Goal: Task Accomplishment & Management: Manage account settings

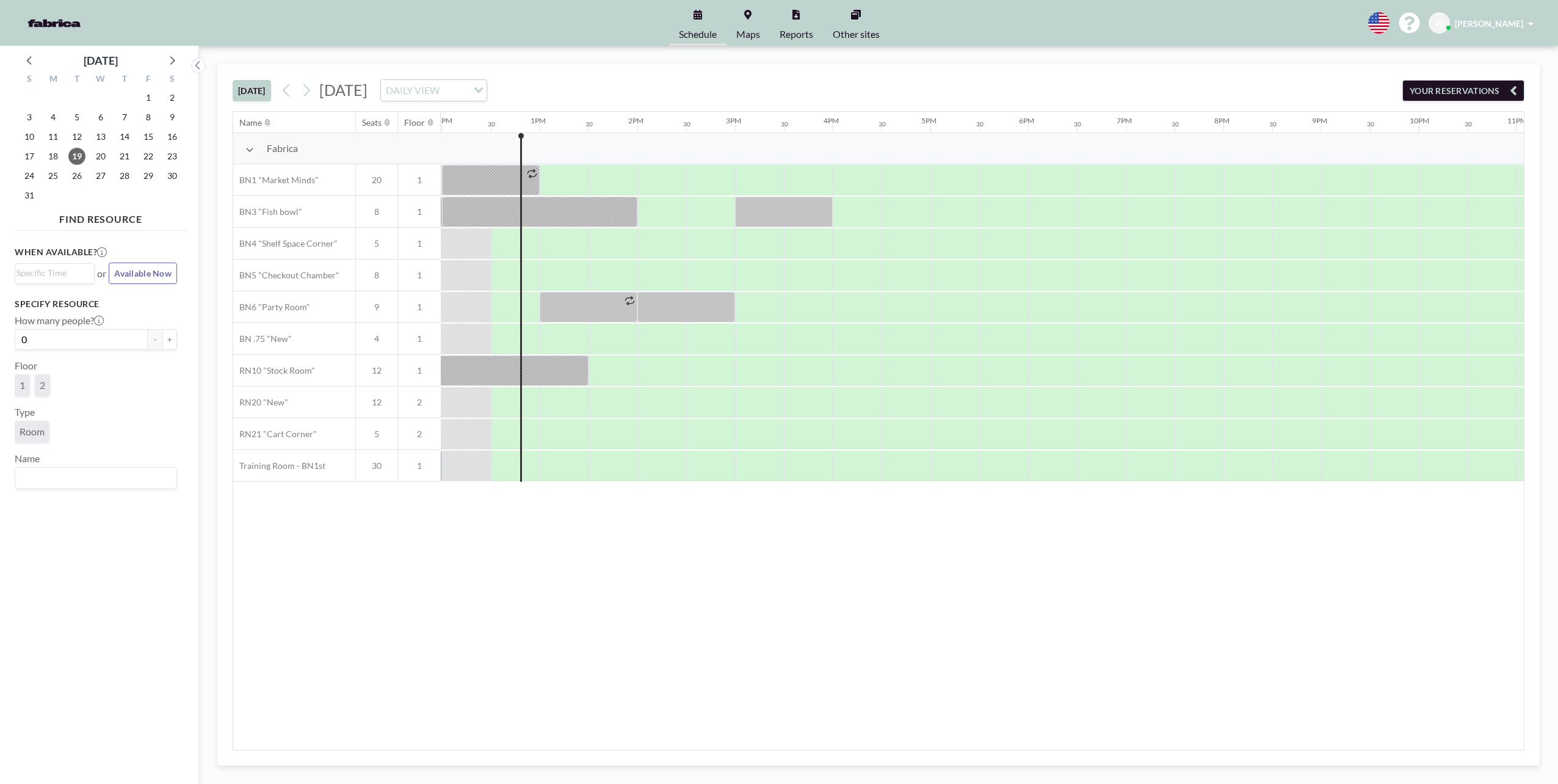
scroll to position [0, 1172]
click at [310, 93] on icon at bounding box center [306, 89] width 12 height 18
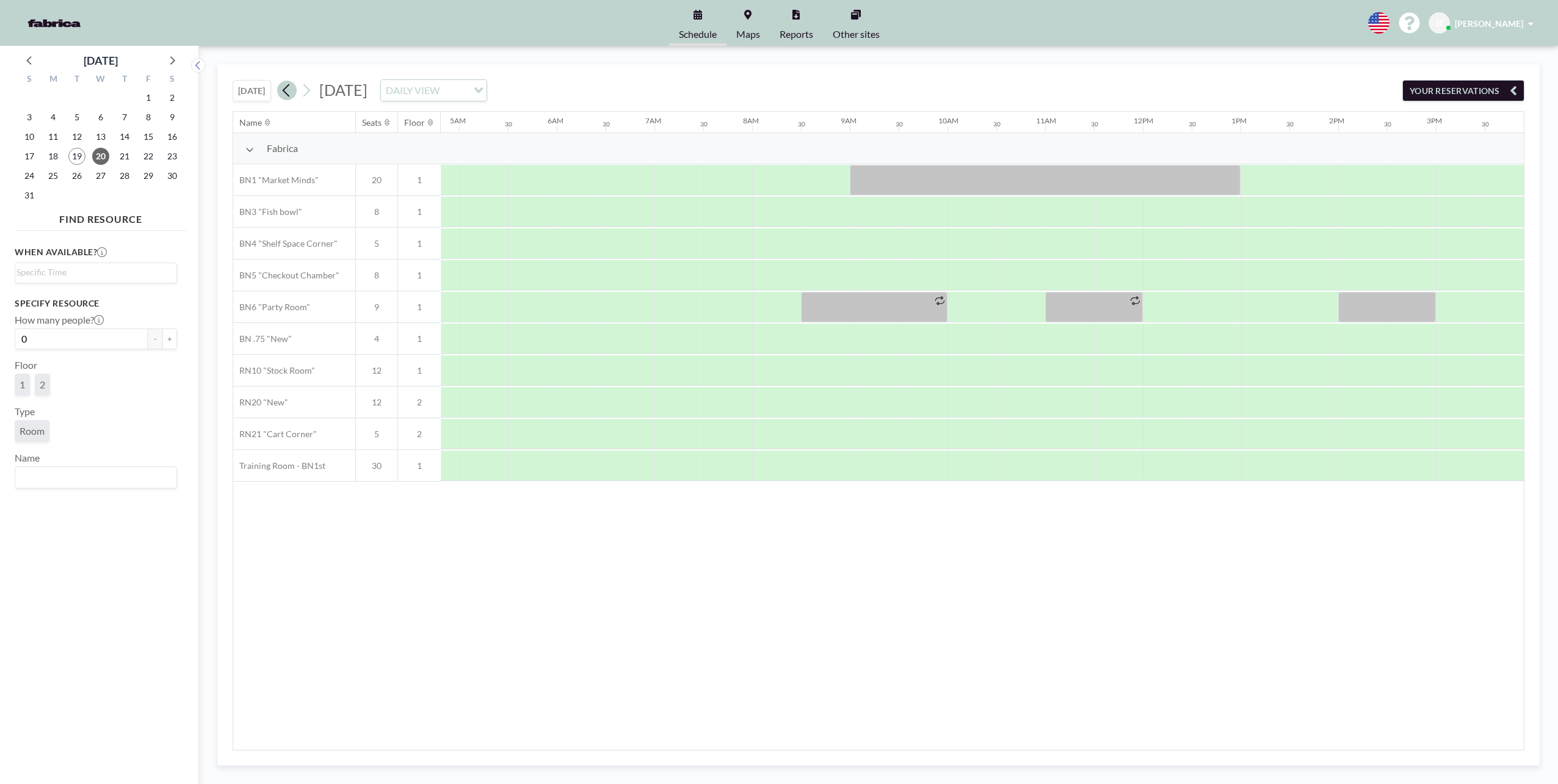
scroll to position [0, 743]
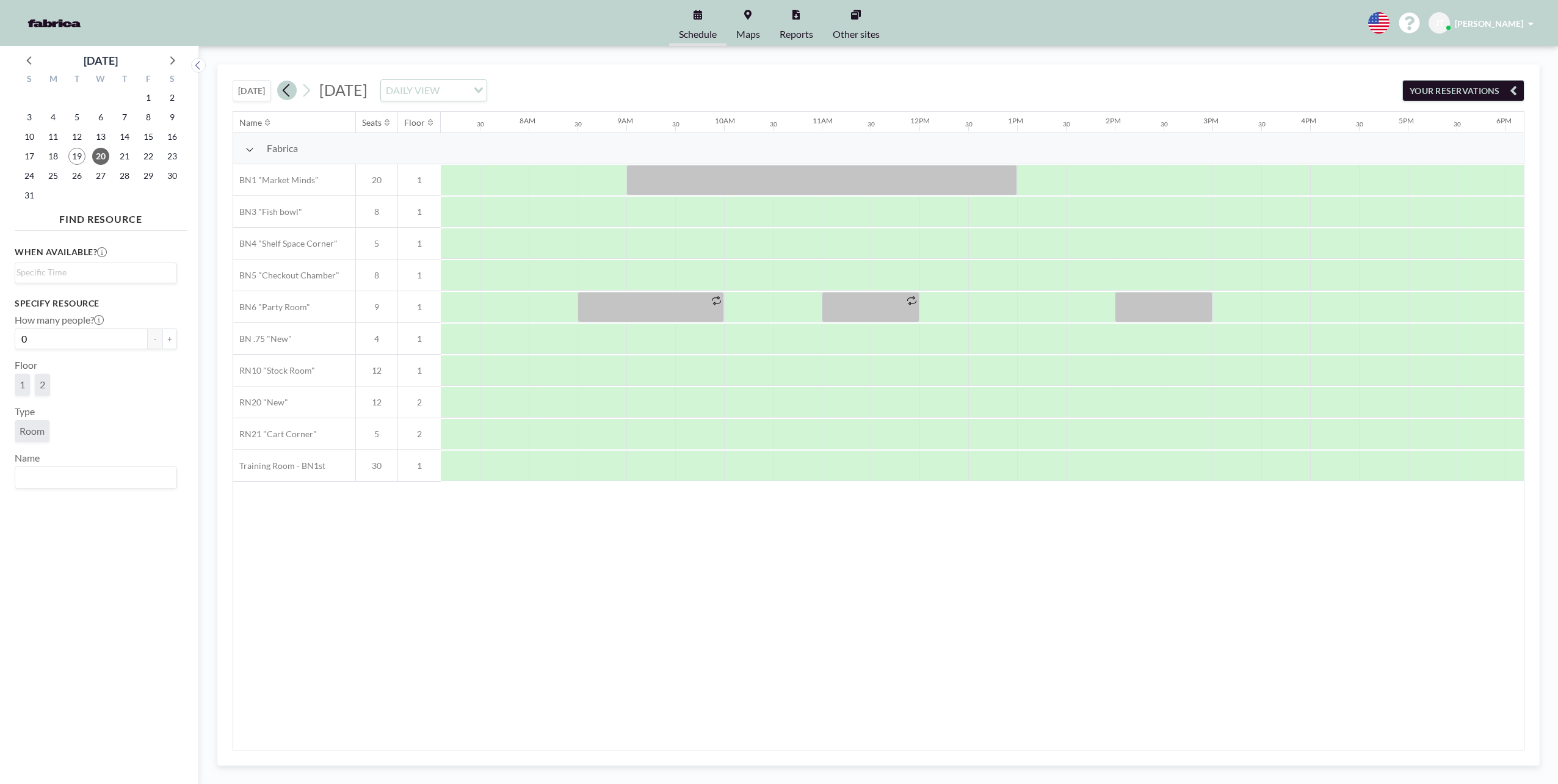
click at [288, 91] on icon at bounding box center [286, 89] width 12 height 18
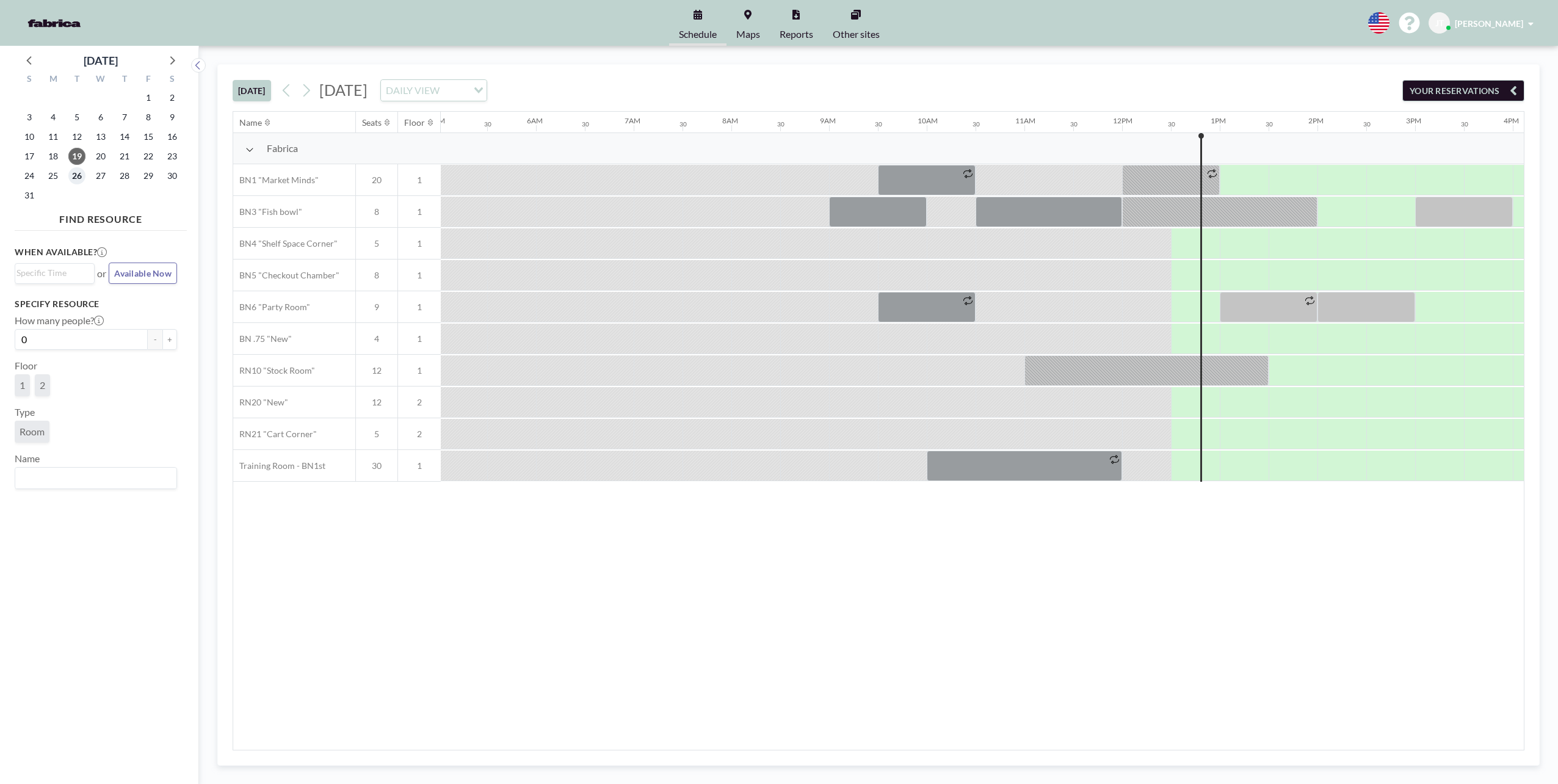
scroll to position [0, 938]
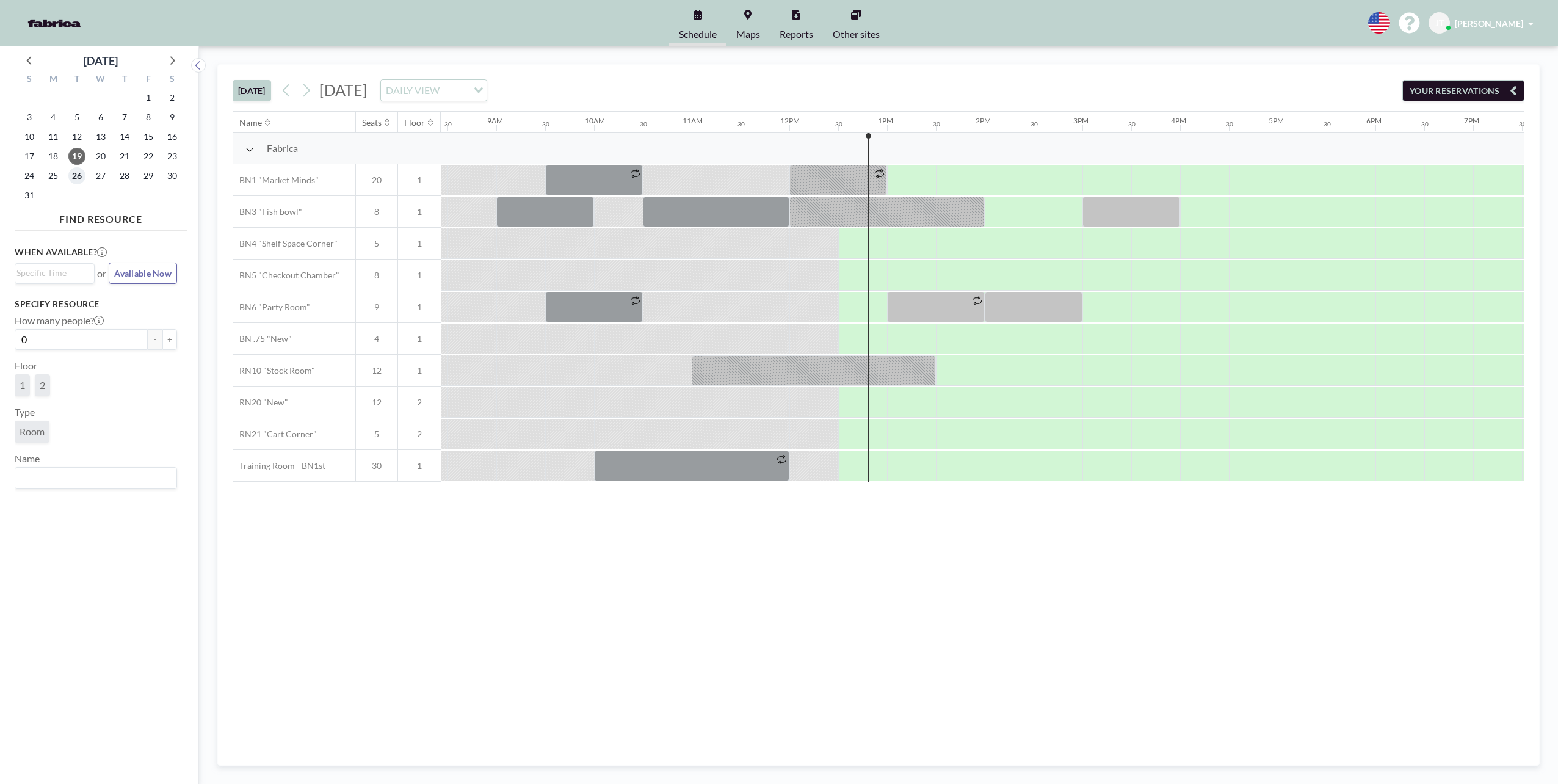
click at [82, 177] on span "26" at bounding box center [77, 176] width 17 height 17
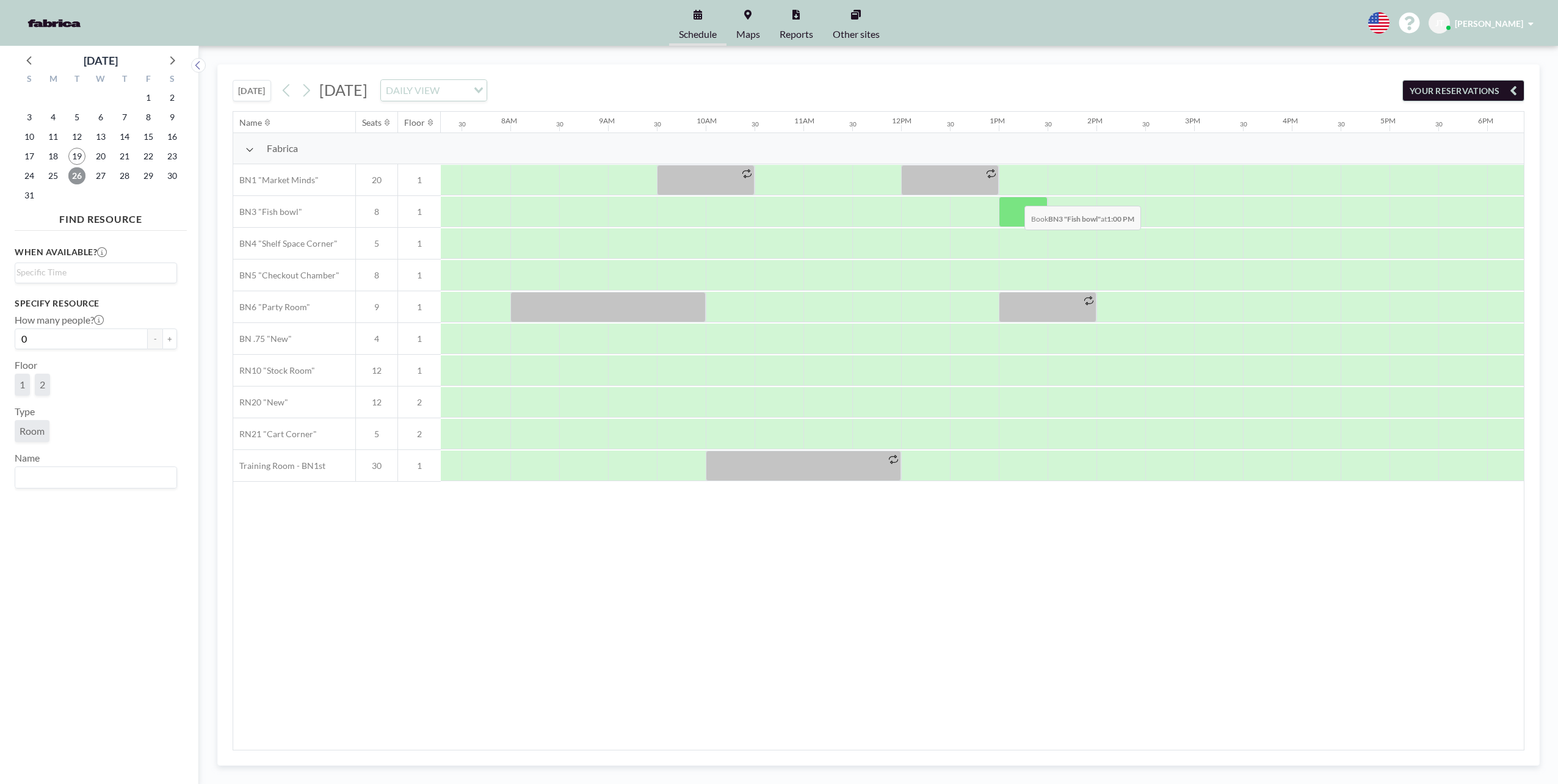
scroll to position [0, 732]
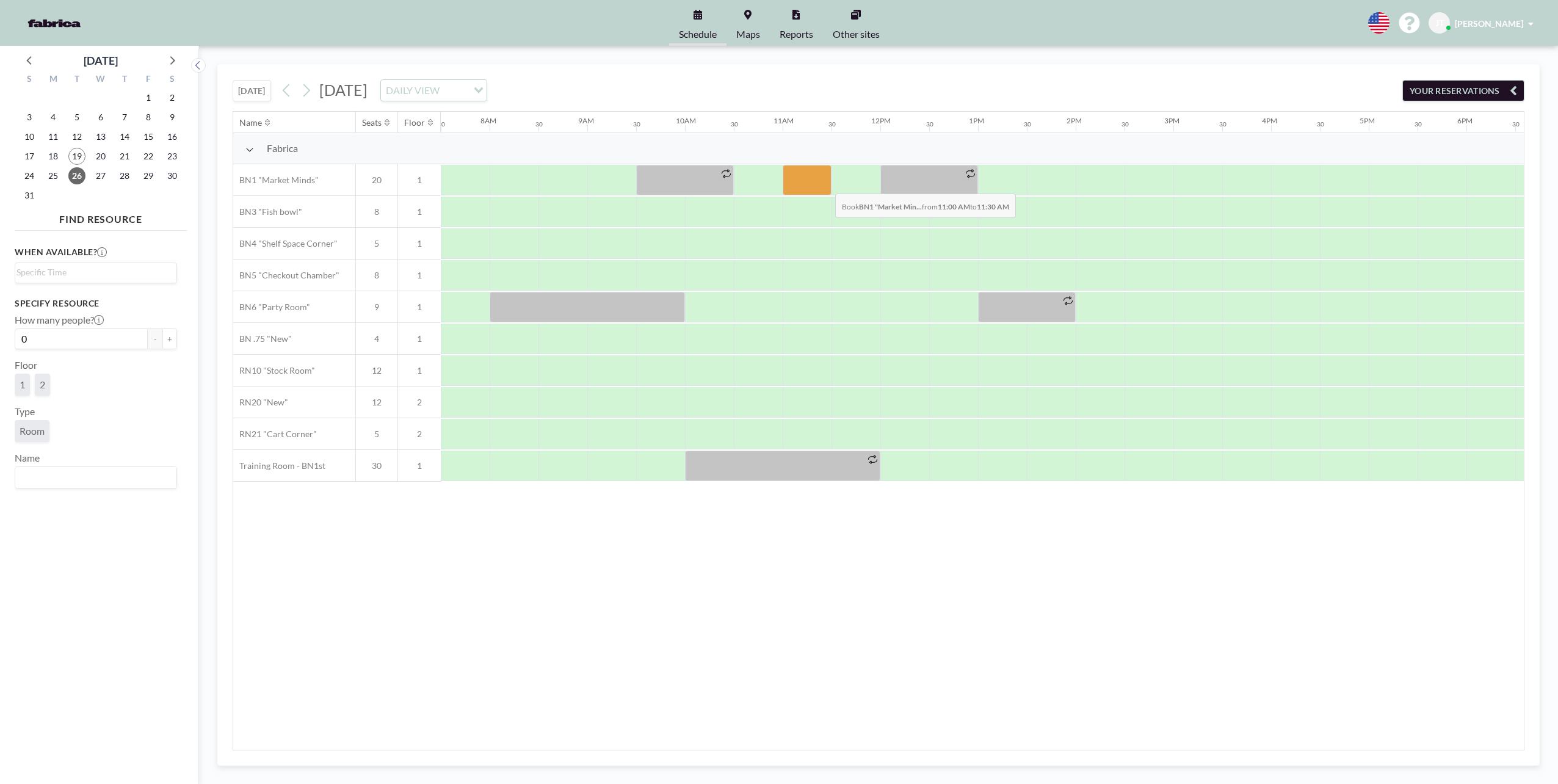
click at [825, 183] on div at bounding box center [806, 180] width 49 height 31
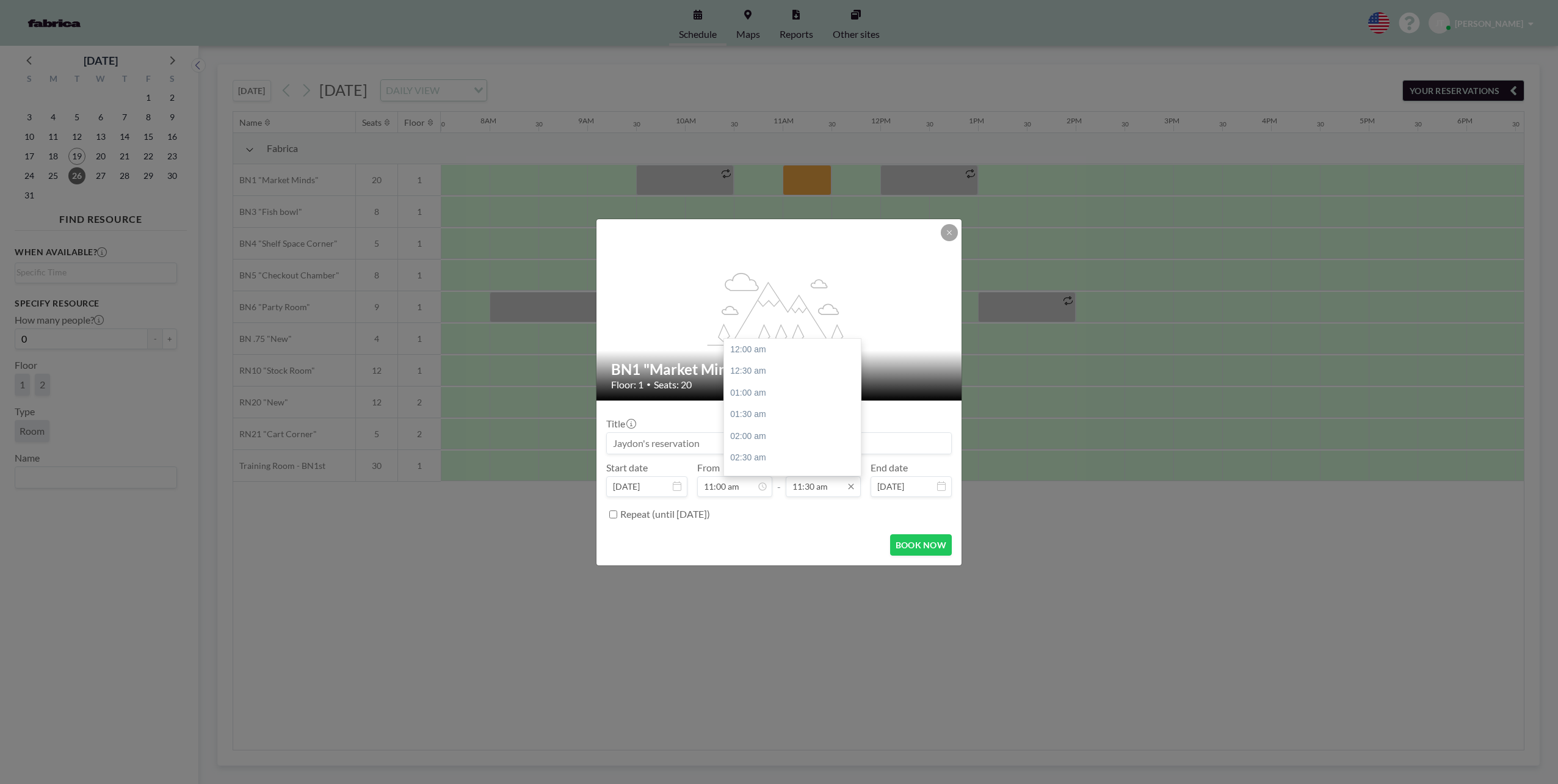
scroll to position [500, 0]
click at [814, 487] on input "11:30 am" at bounding box center [823, 487] width 75 height 20
click at [765, 372] on div "12:00 pm" at bounding box center [795, 372] width 143 height 22
type input "12:00 pm"
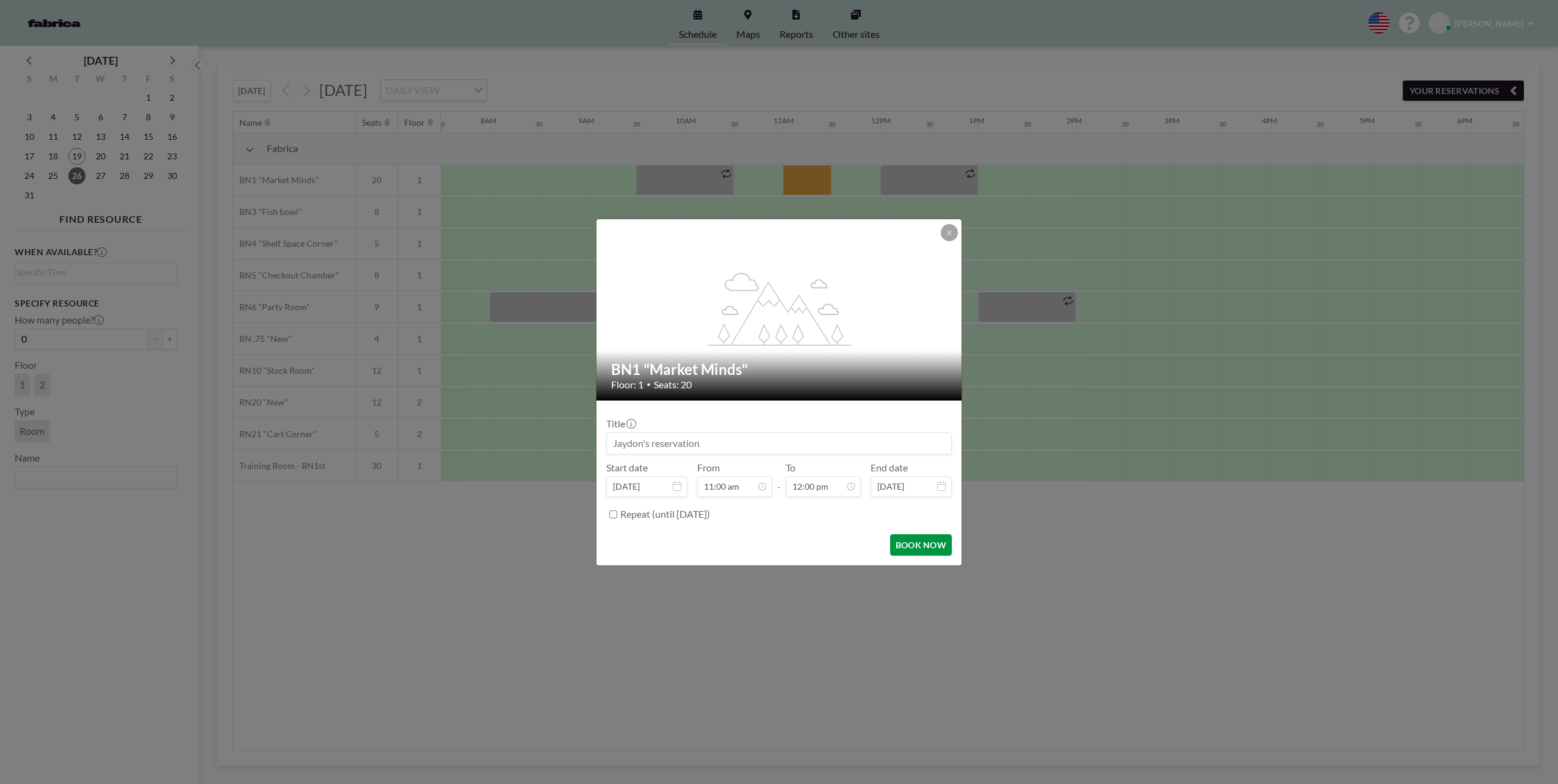
click at [924, 551] on button "BOOK NOW" at bounding box center [920, 545] width 61 height 21
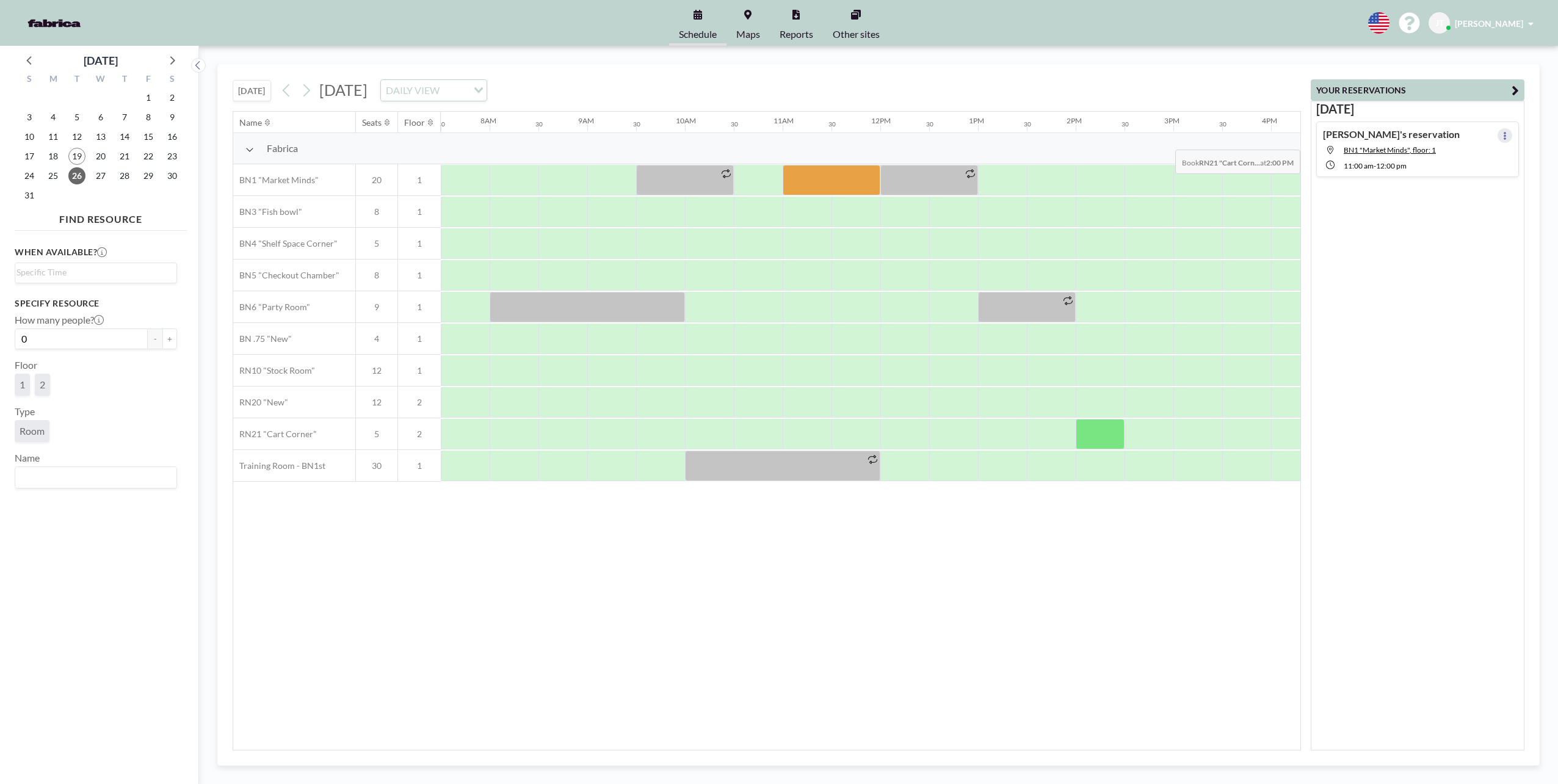
click at [1503, 136] on icon at bounding box center [1504, 135] width 3 height 8
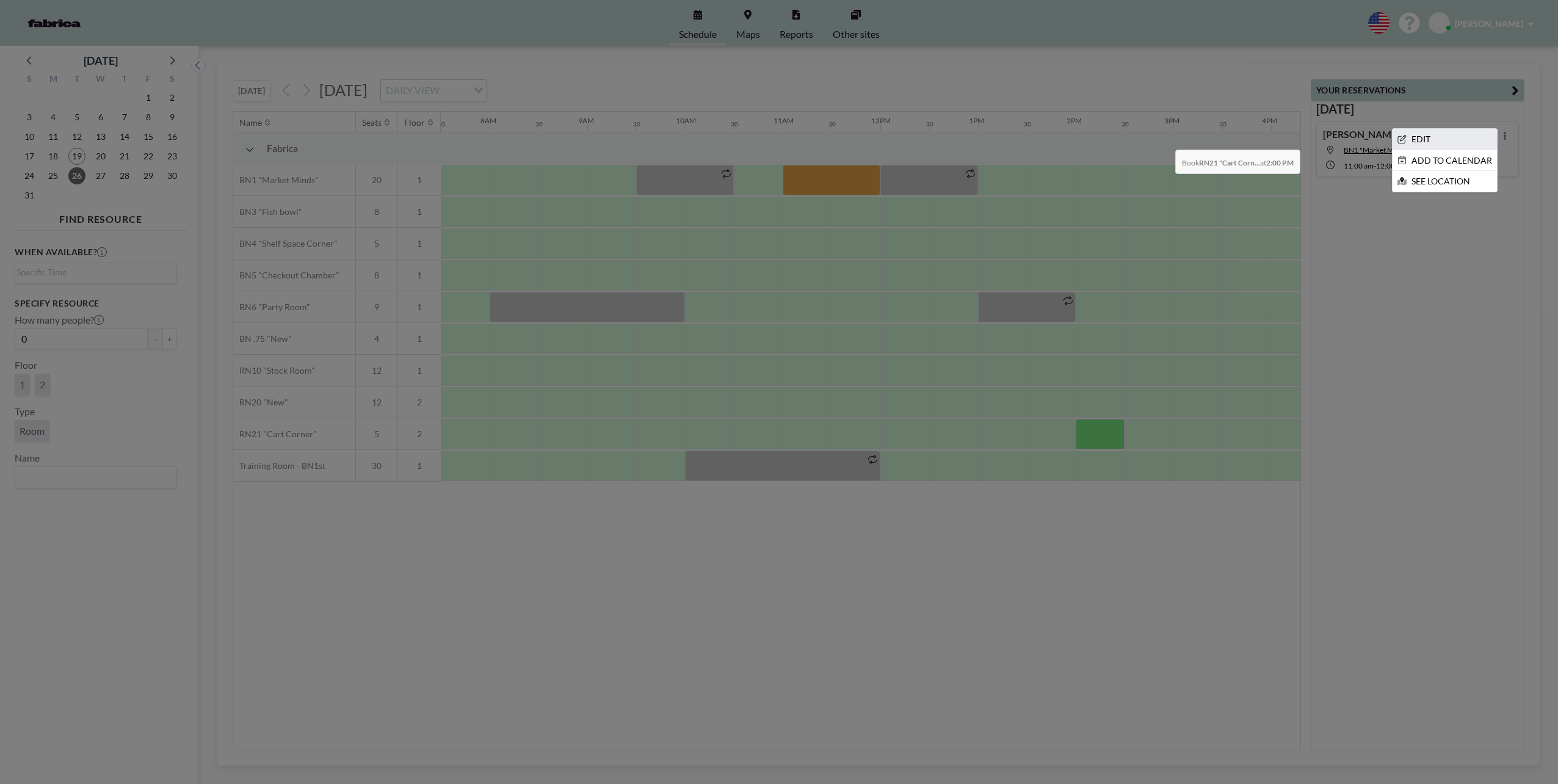
click at [1456, 139] on li "EDIT" at bounding box center [1445, 139] width 104 height 20
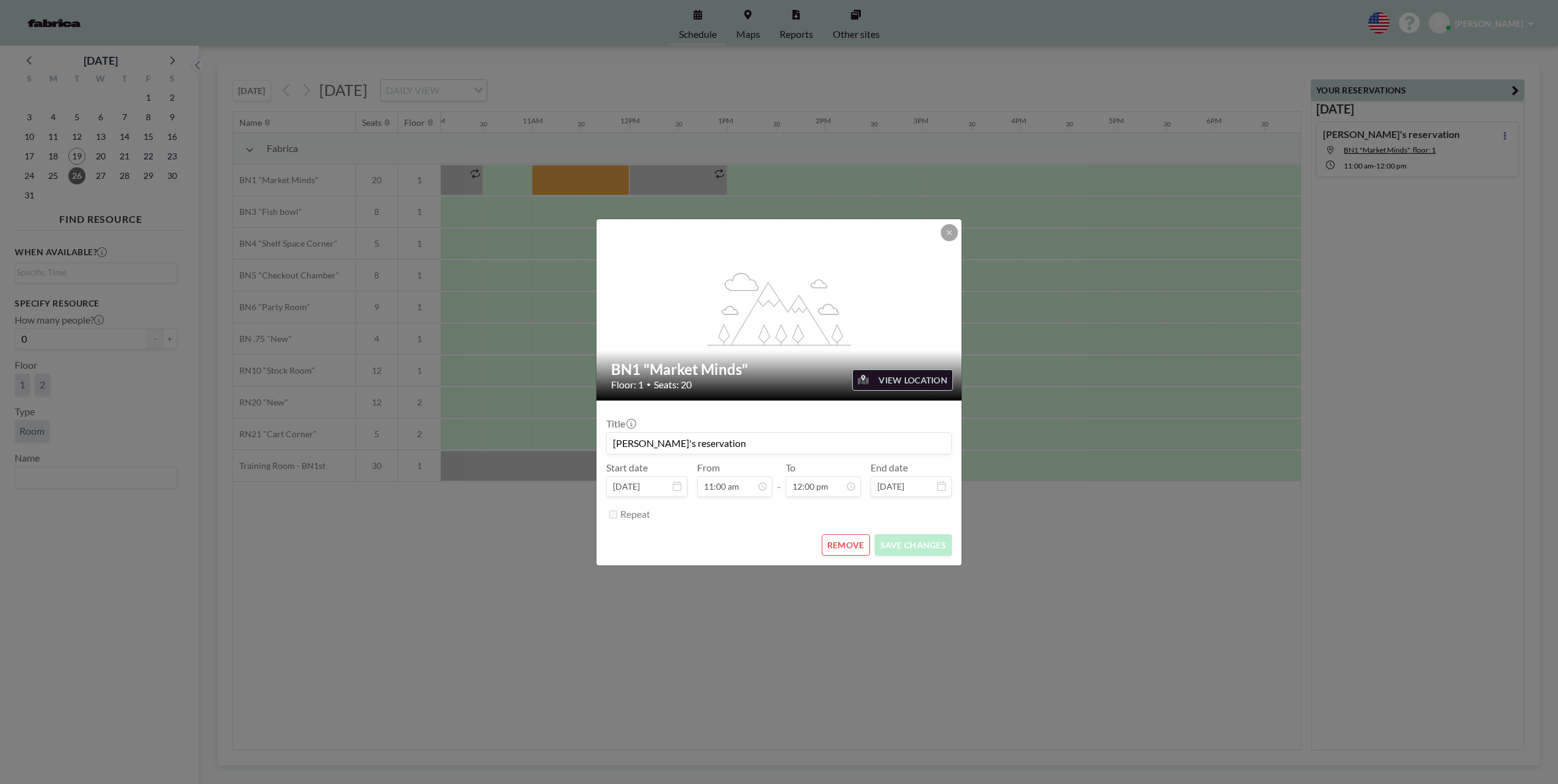
scroll to position [0, 1025]
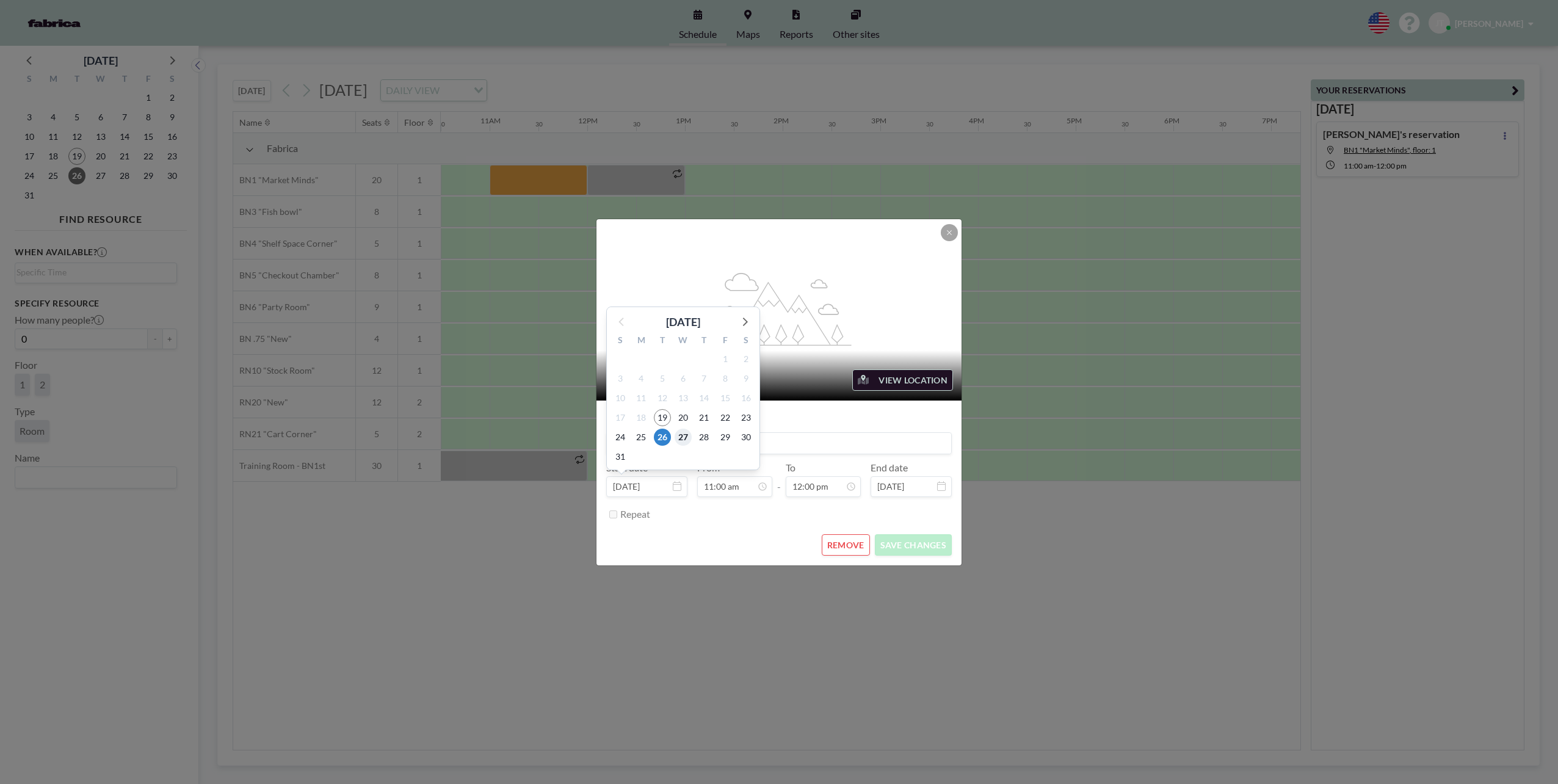
click at [683, 441] on span "27" at bounding box center [683, 437] width 17 height 17
type input "[DATE]"
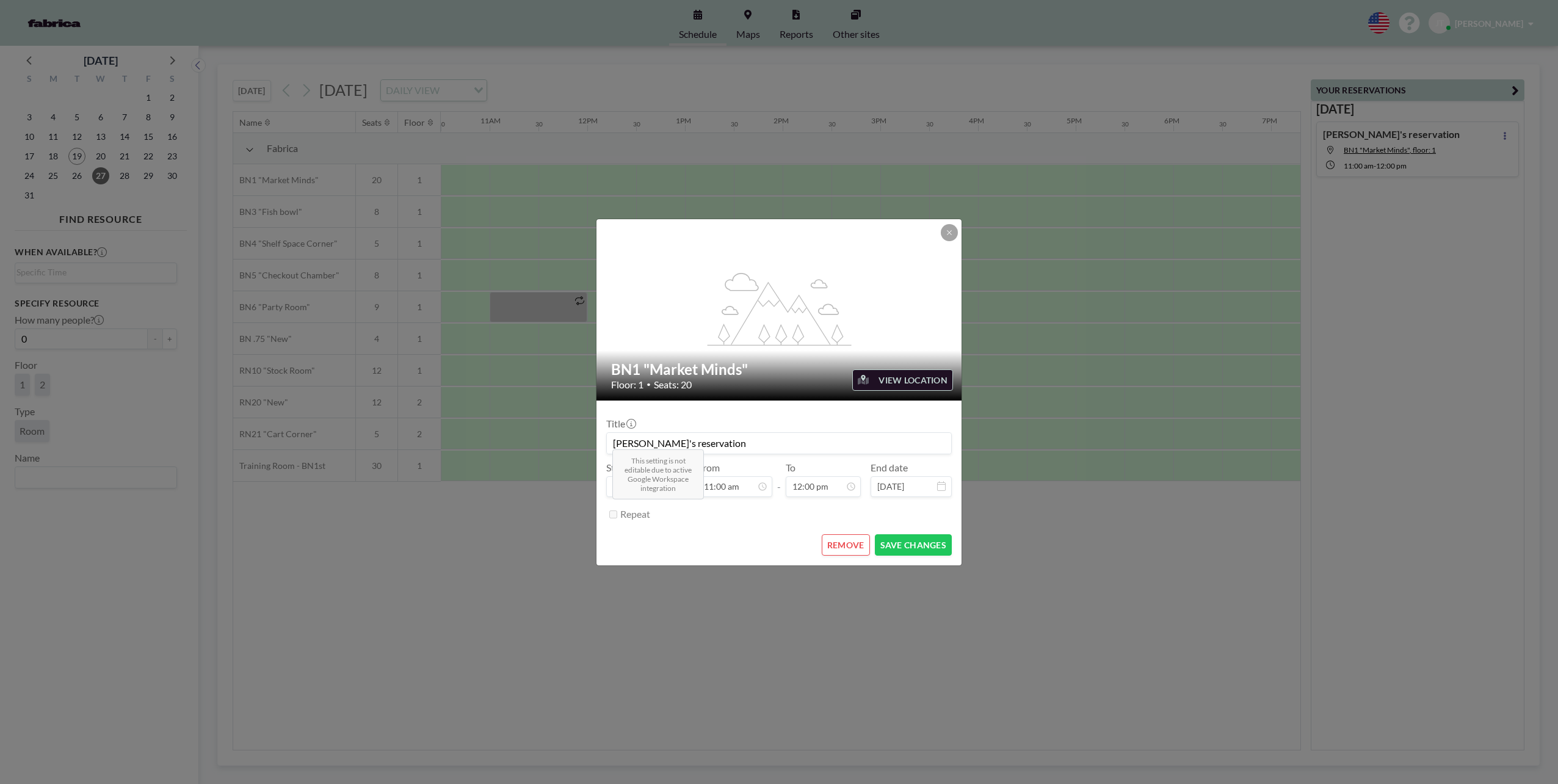
scroll to position [522, 0]
click at [917, 545] on button "SAVE CHANGES" at bounding box center [913, 545] width 77 height 21
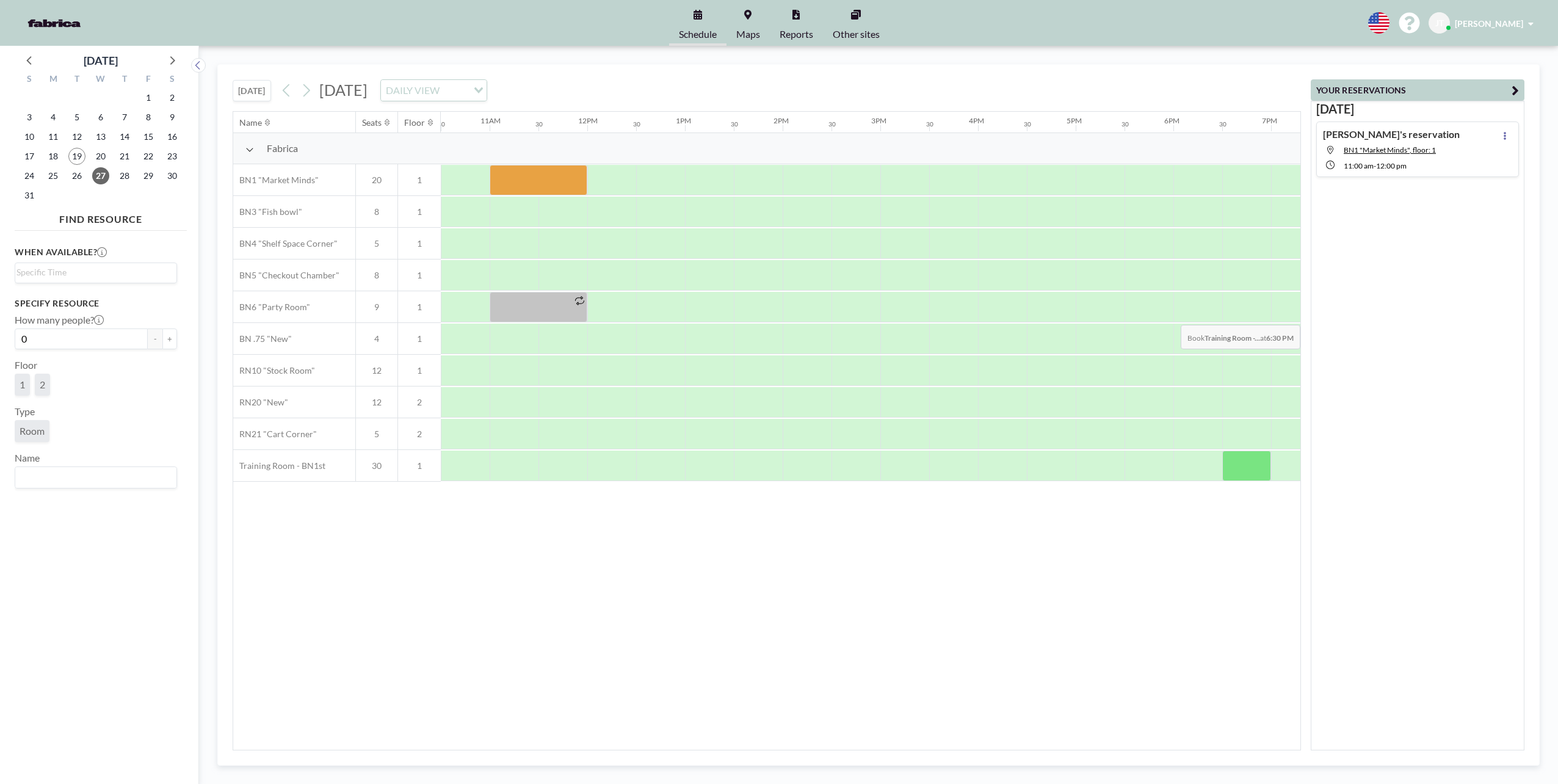
click at [1414, 310] on div "[DATE] Jaydon's reservation BN1 "Market Minds", floor: 1 11:00 AM - 12:00 PM" at bounding box center [1417, 425] width 214 height 649
